Goal: Information Seeking & Learning: Learn about a topic

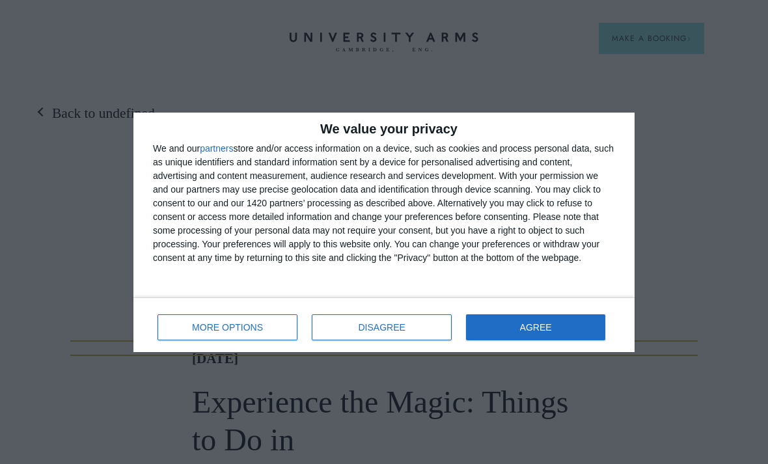
click at [511, 333] on button "AGREE" at bounding box center [535, 327] width 139 height 26
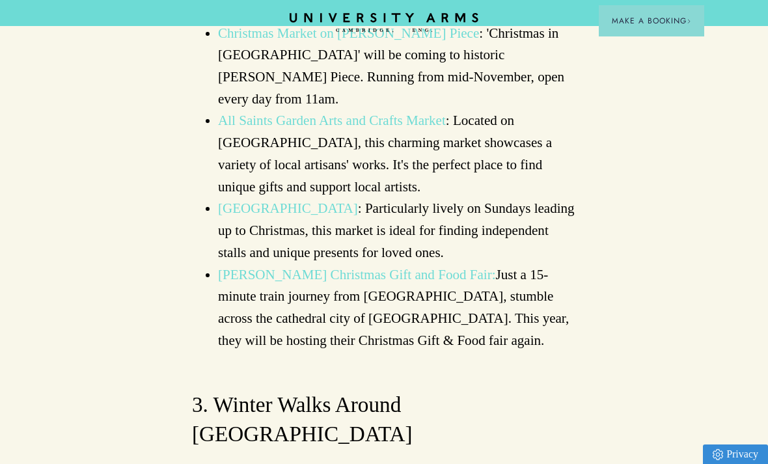
scroll to position [1496, 0]
